Goal: Answer question/provide support: Answer question/provide support

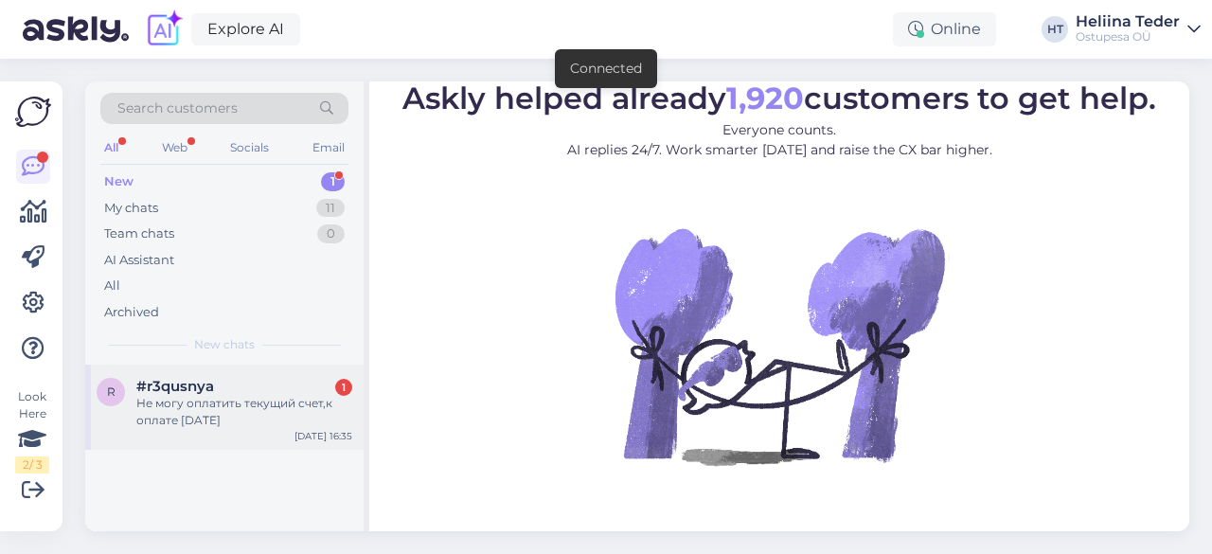
click at [195, 427] on div "Не могу оплатить текущий счет,к оплате [DATE]" at bounding box center [244, 412] width 216 height 34
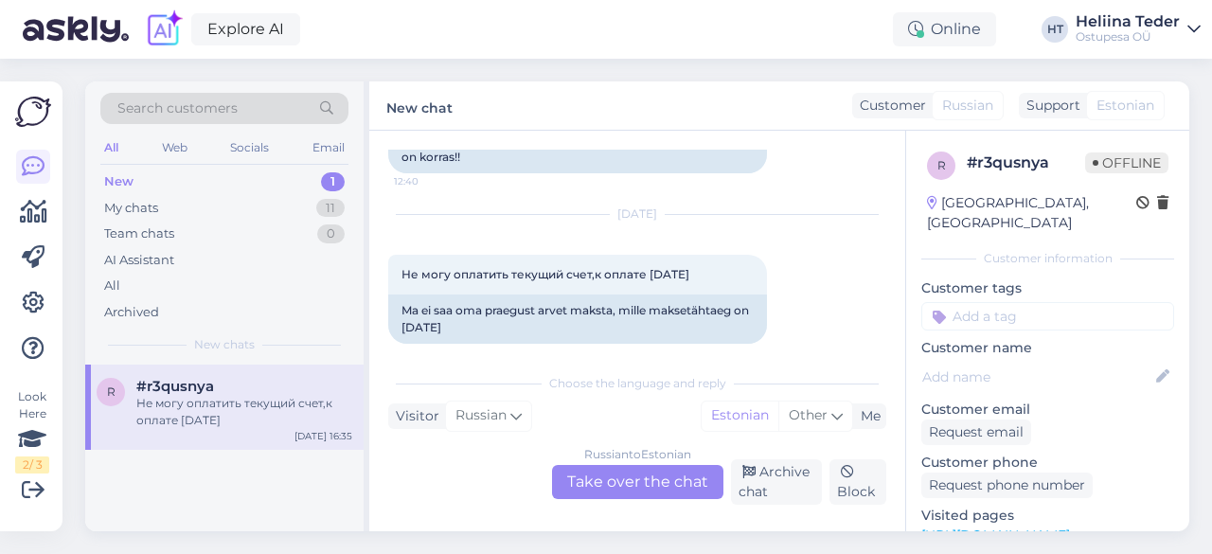
click at [619, 474] on div "Russian to Estonian Take over the chat" at bounding box center [637, 482] width 171 height 34
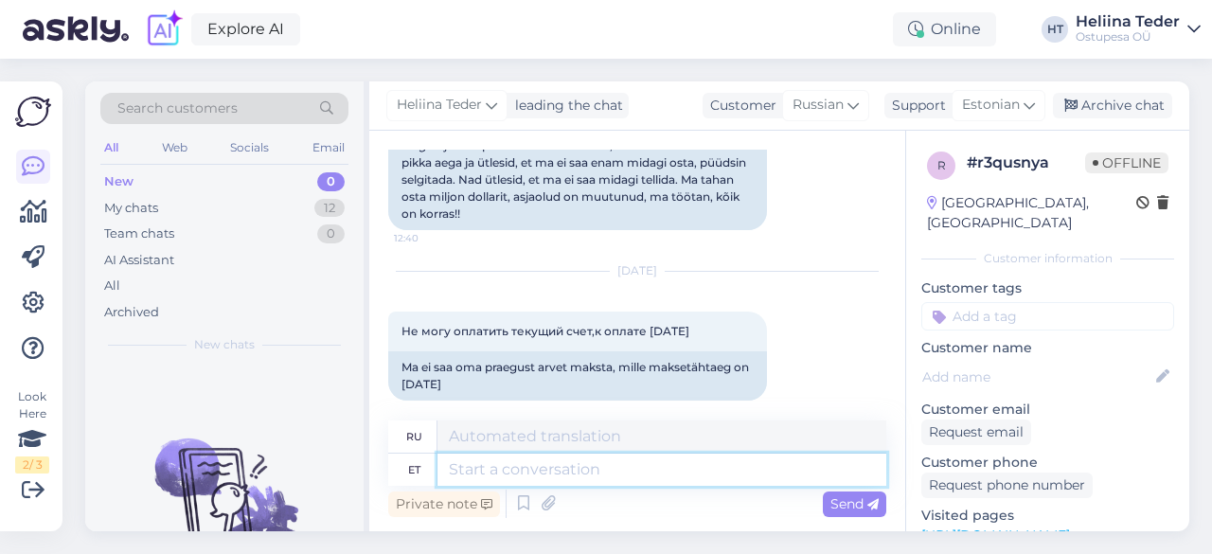
click at [540, 463] on textarea at bounding box center [661, 469] width 449 height 32
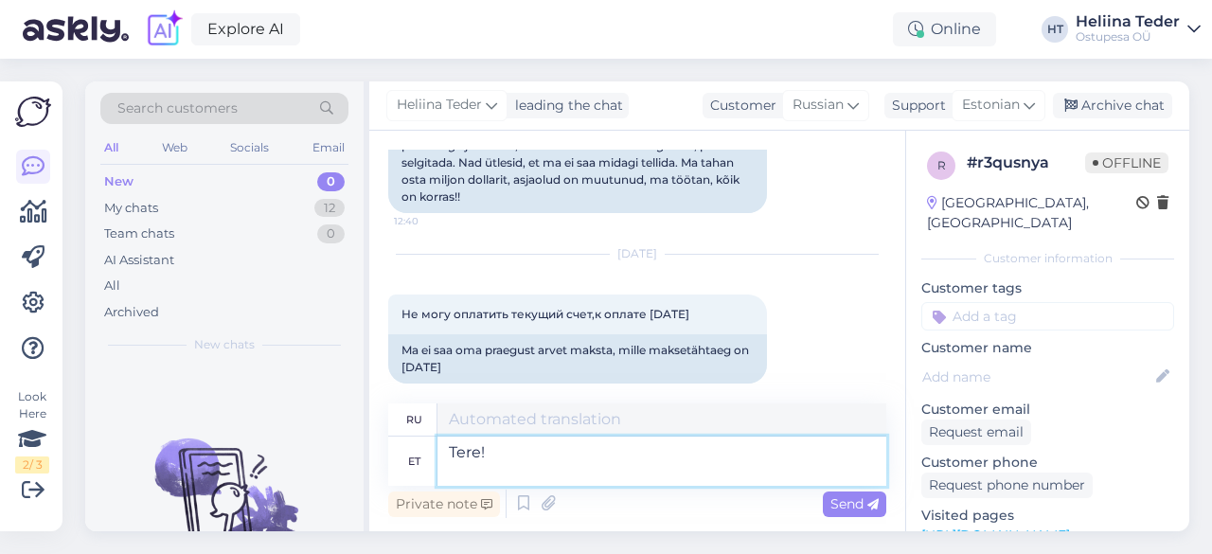
scroll to position [347, 0]
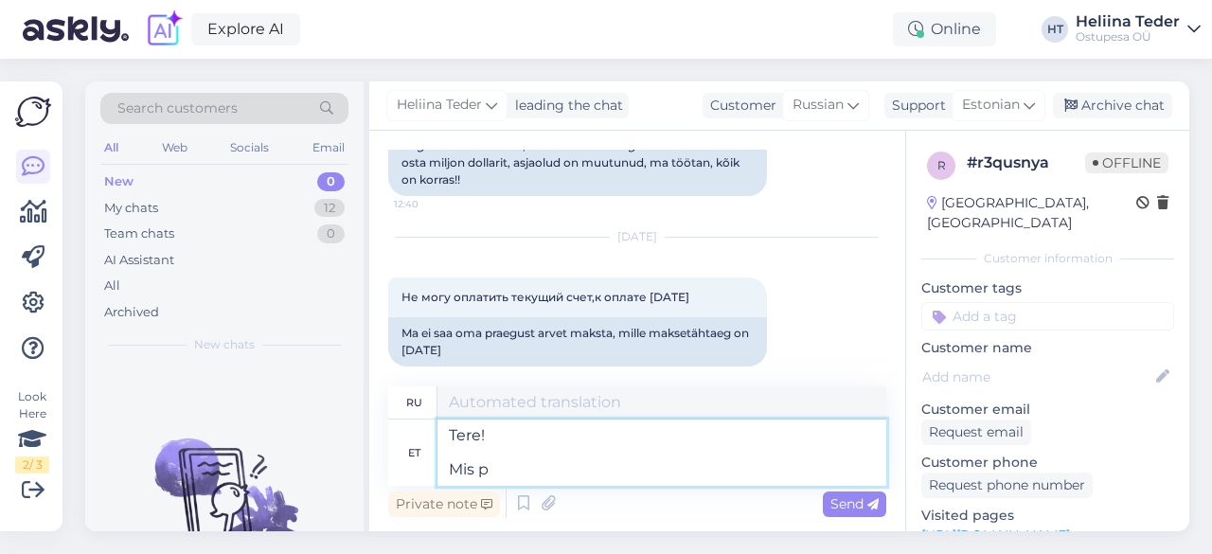
type textarea "Tere! Mis põ"
type textarea "Привет! Что"
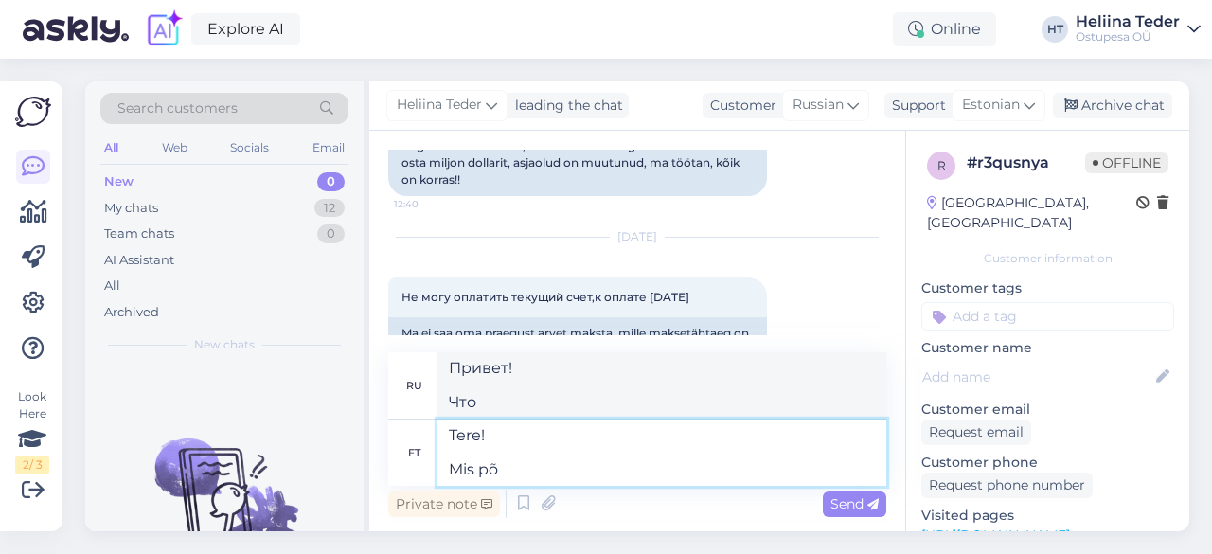
scroll to position [370, 0]
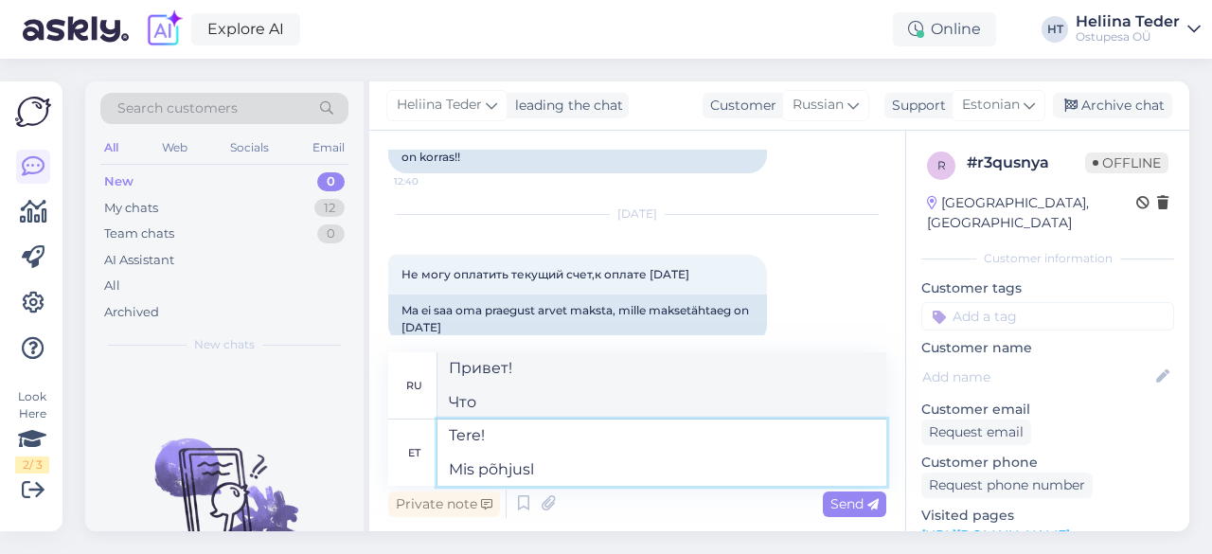
type textarea "Tere! Mis põhjusl"
type textarea "Привет! В чем причина?"
type textarea "Tere! Mis põhjusel ei s"
type textarea "Привет! По какой причине?"
type textarea "Tere! Mis põhjusel ei saa T"
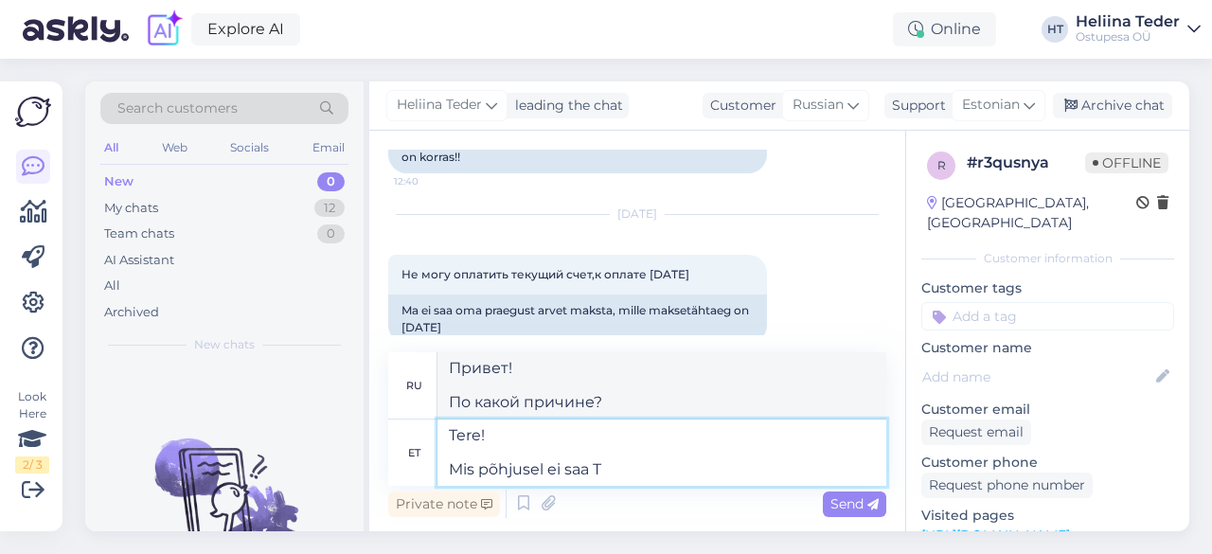
type textarea "Привет! По какой причине не могу"
type textarea "Tere! Mis põhjusel ei saa Te ar"
type textarea "Привет! По какой причине вы не можете"
type textarea "Tere! Mis põhjusel ei saa Te arvet ta"
type textarea "Здравствуйте! Почему вы не получаете счет?"
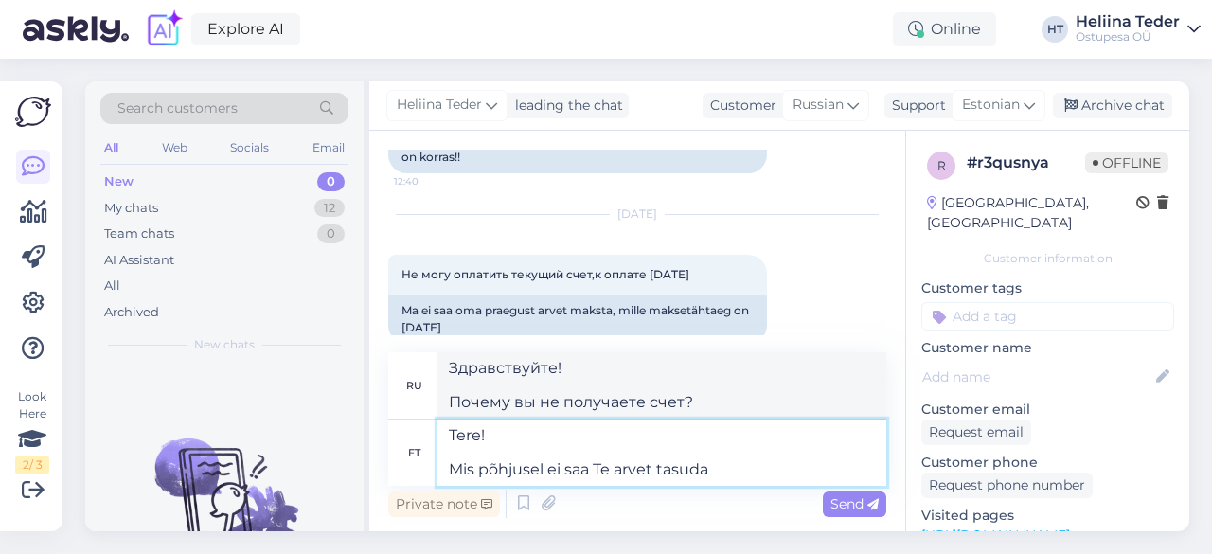
type textarea "Tere! Mis põhjusel ei saa Te arvet tasuda?"
type textarea "Здравствуйте! Почему вы не можете оплатить счёт?"
type textarea "Tere! Mis põhjusel ei saa Te arvet tasuda?"
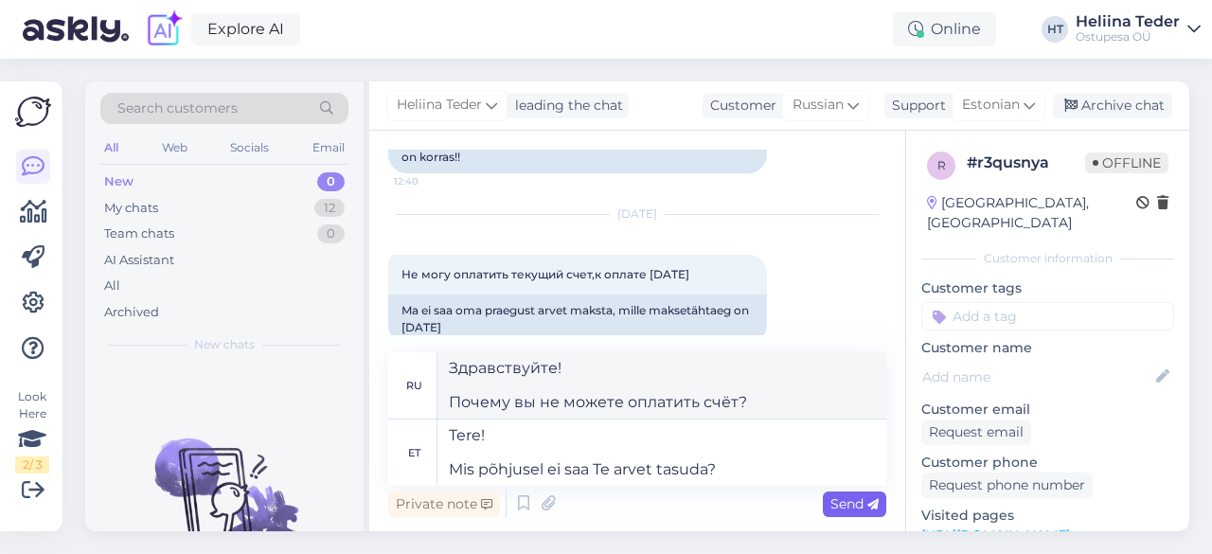
click at [838, 506] on span "Send" at bounding box center [854, 503] width 48 height 17
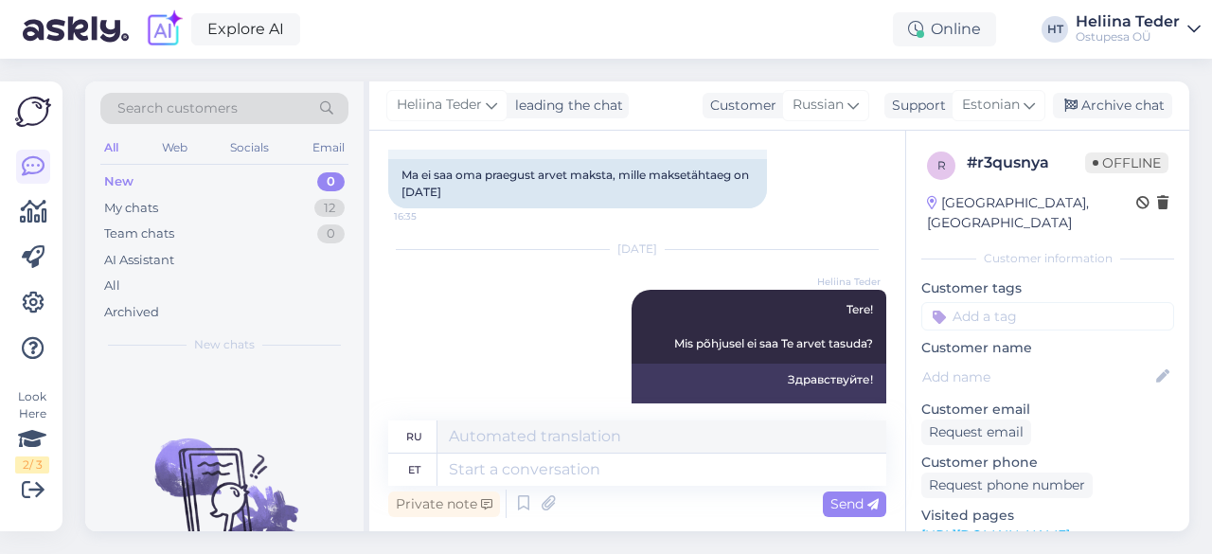
scroll to position [535, 0]
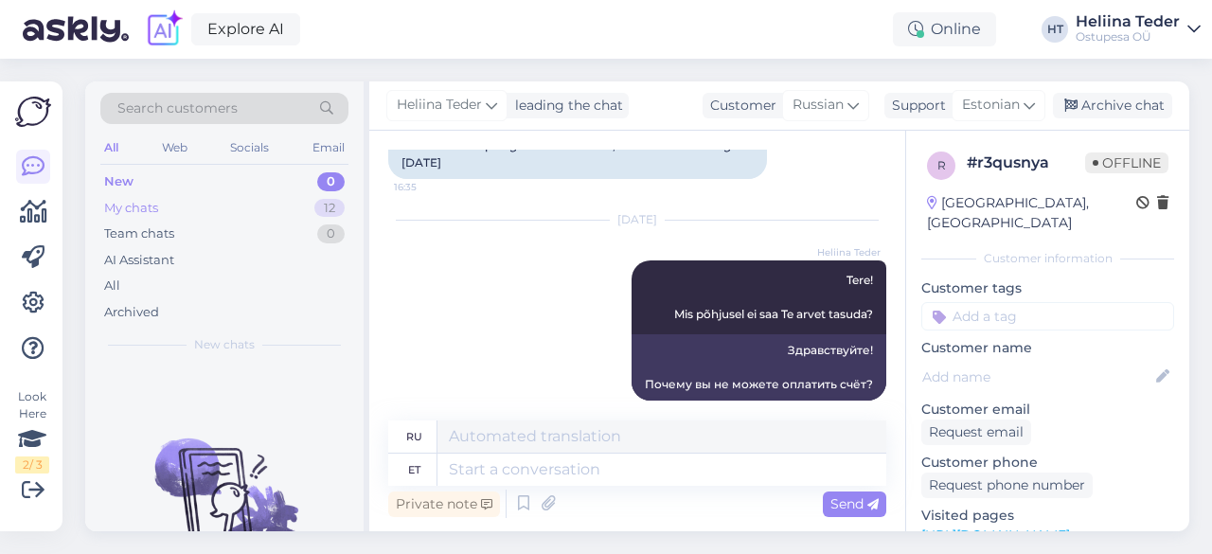
click at [168, 204] on div "My chats 12" at bounding box center [224, 208] width 248 height 27
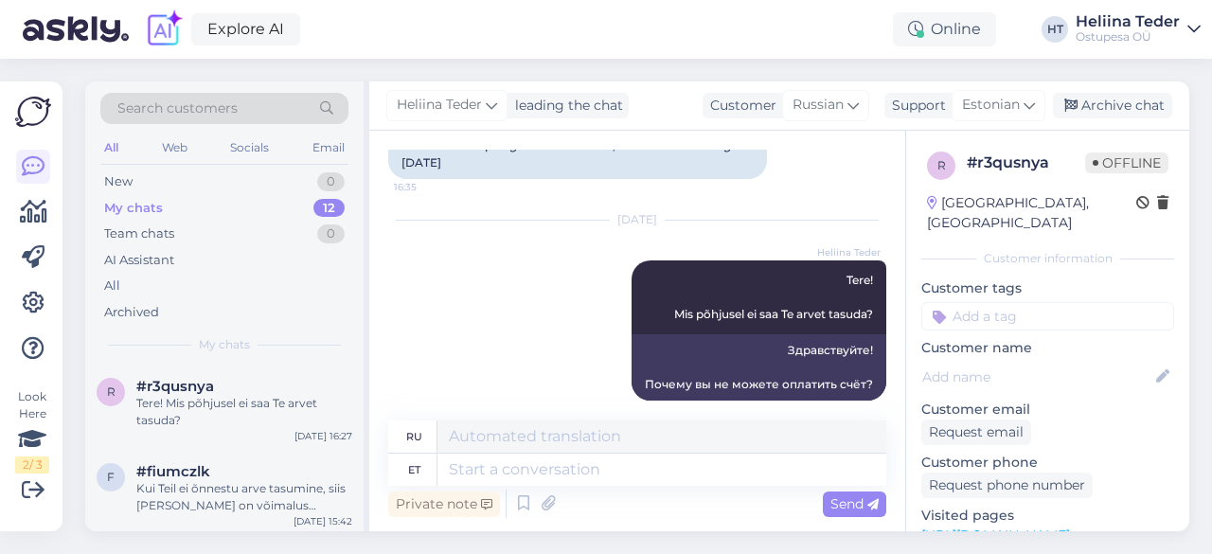
scroll to position [440, 0]
